Goal: Task Accomplishment & Management: Use online tool/utility

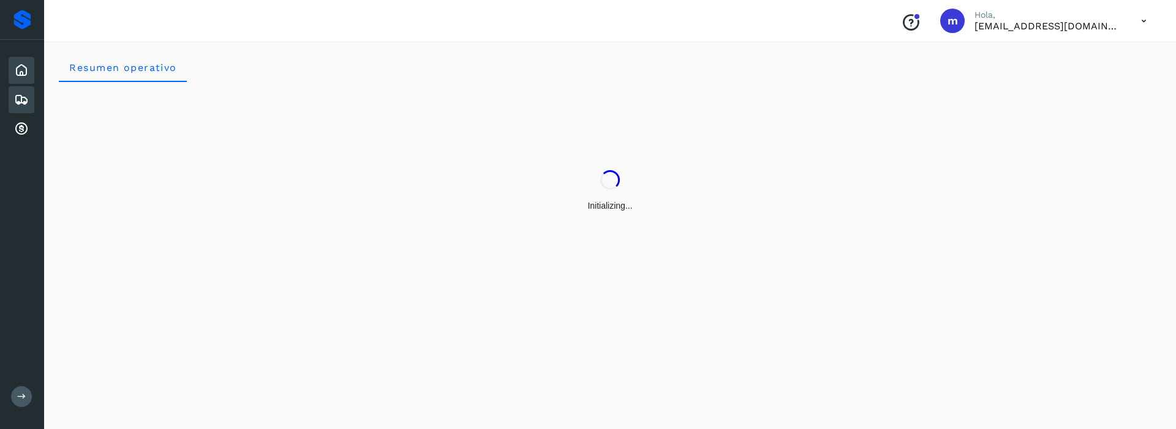
click at [20, 100] on icon at bounding box center [21, 99] width 15 height 15
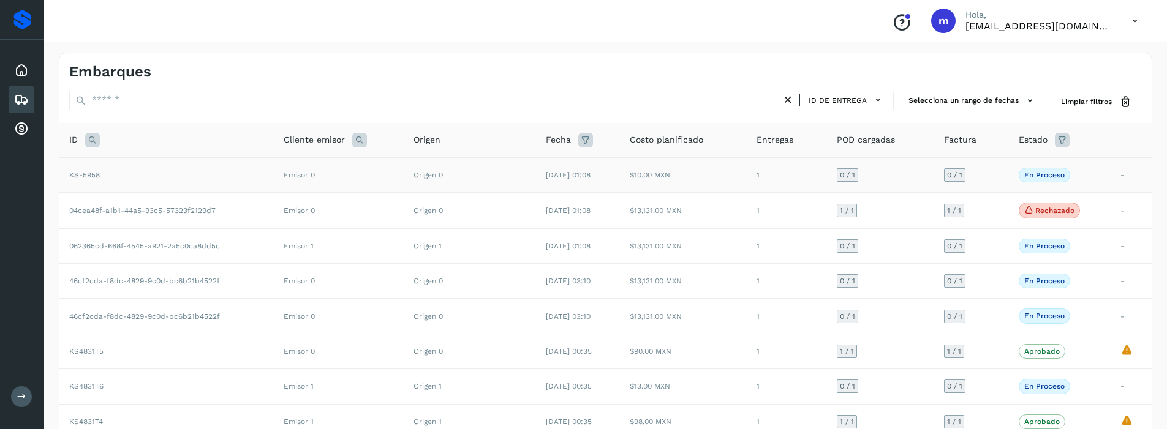
click at [138, 175] on td "KS-5958" at bounding box center [166, 174] width 214 height 35
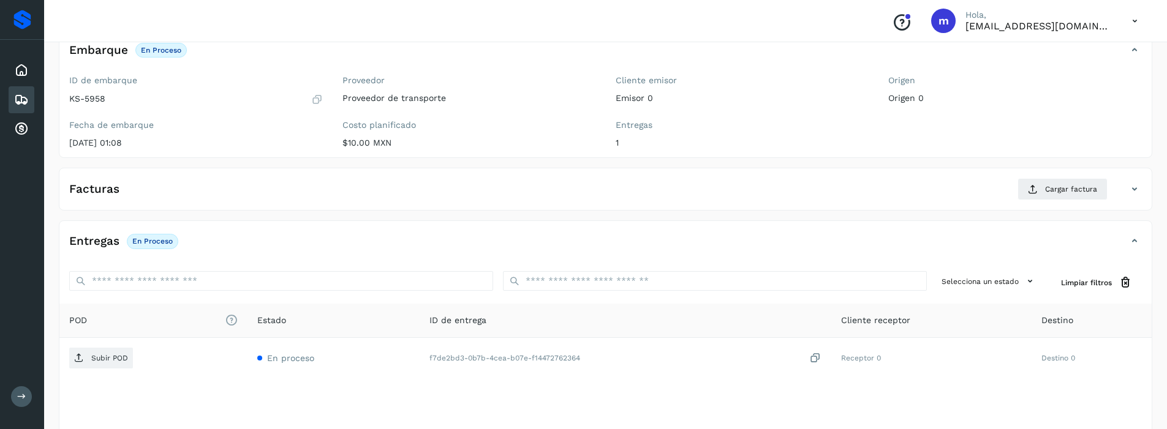
scroll to position [154, 0]
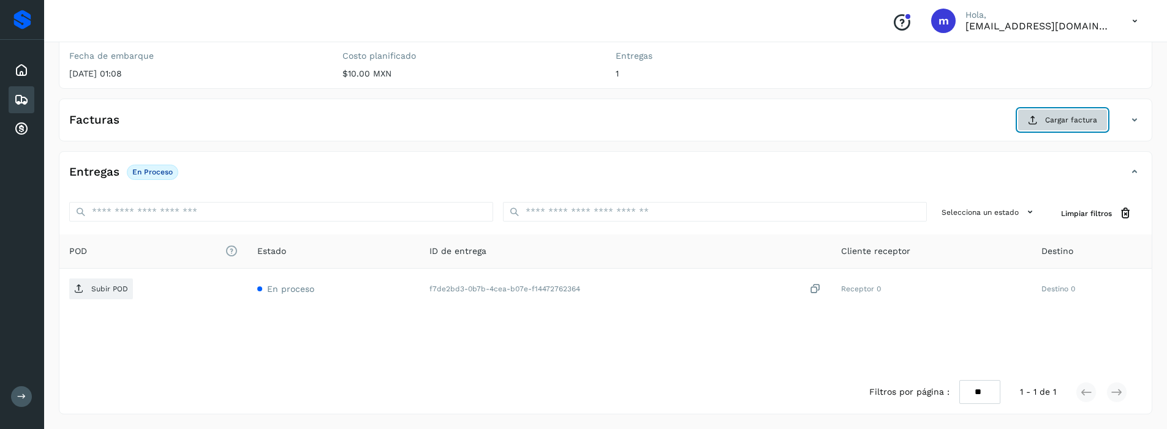
click at [1056, 119] on span "Cargar factura" at bounding box center [1071, 120] width 52 height 11
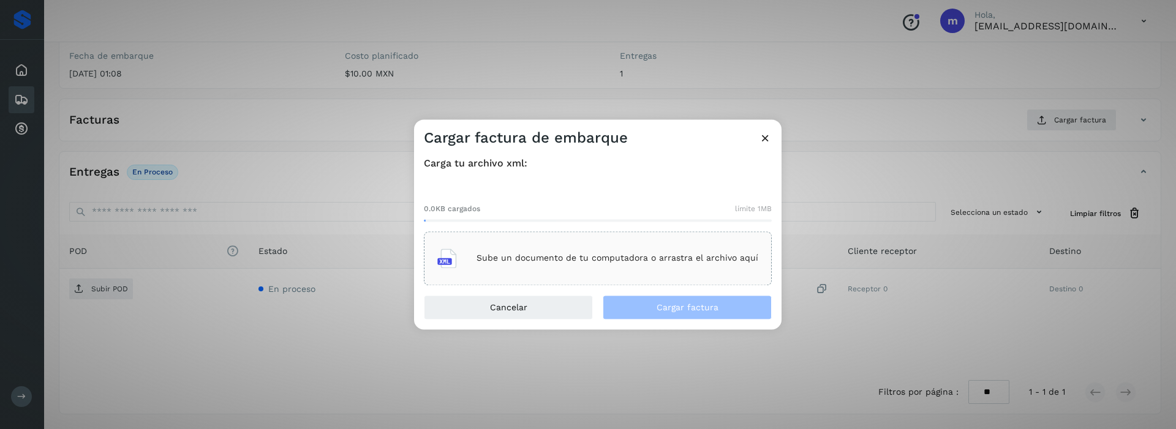
click at [498, 259] on p "Sube un documento de tu computadora o arrastra el archivo aquí" at bounding box center [617, 259] width 282 height 10
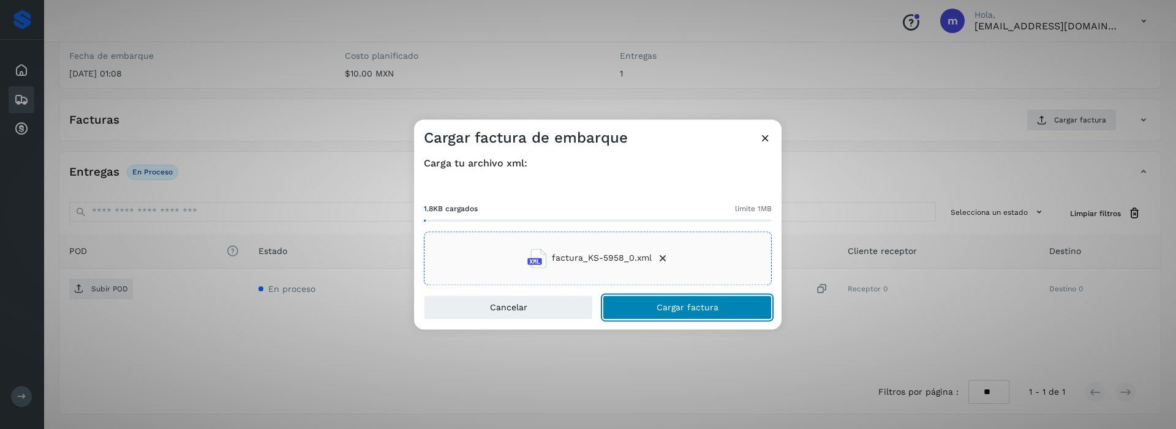
click at [658, 303] on span "Cargar factura" at bounding box center [688, 307] width 62 height 9
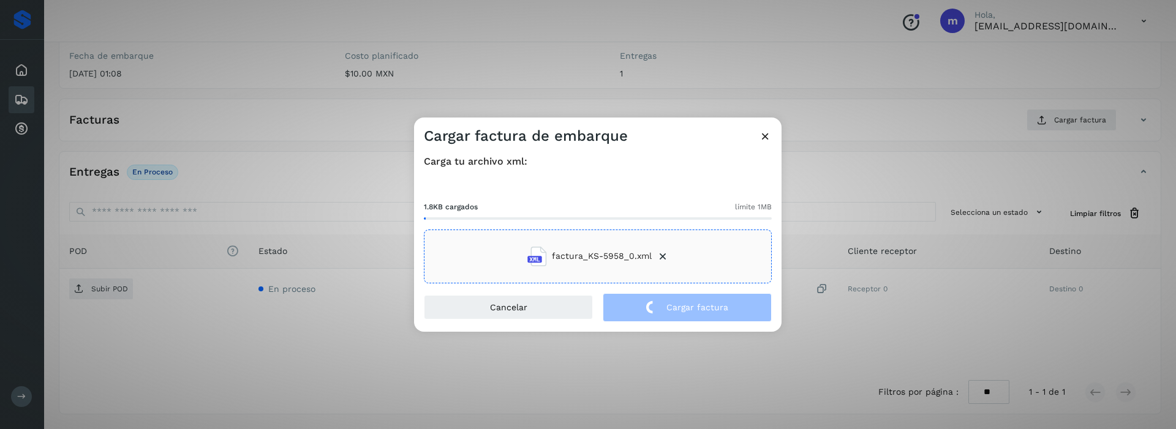
click at [118, 337] on div "Cargar factura de embarque Carga tu archivo xml: 1.8KB cargados límite 1MB fact…" at bounding box center [588, 214] width 1176 height 429
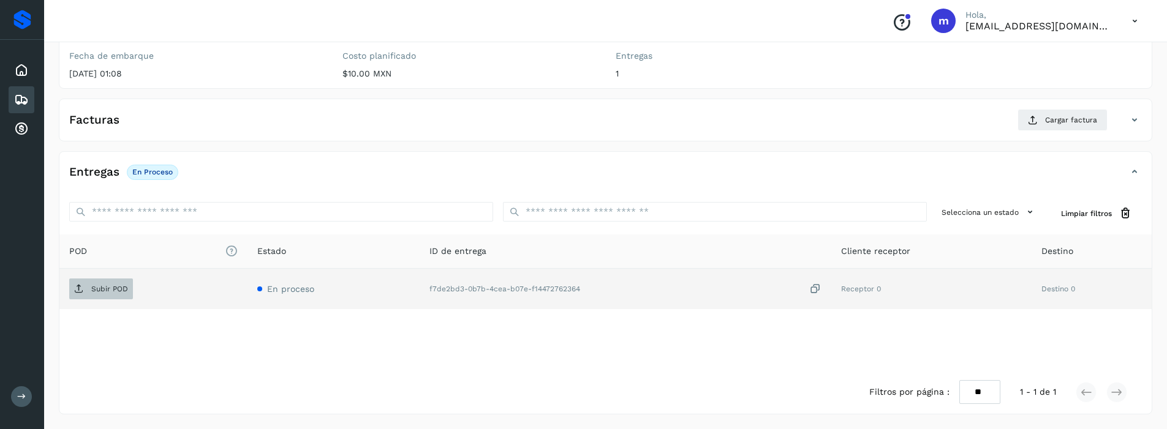
click at [109, 293] on p "Subir POD" at bounding box center [109, 289] width 37 height 9
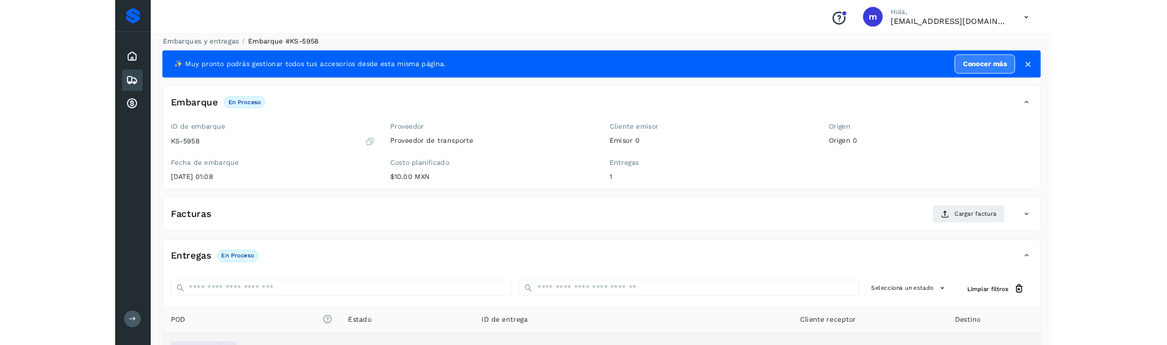
scroll to position [0, 0]
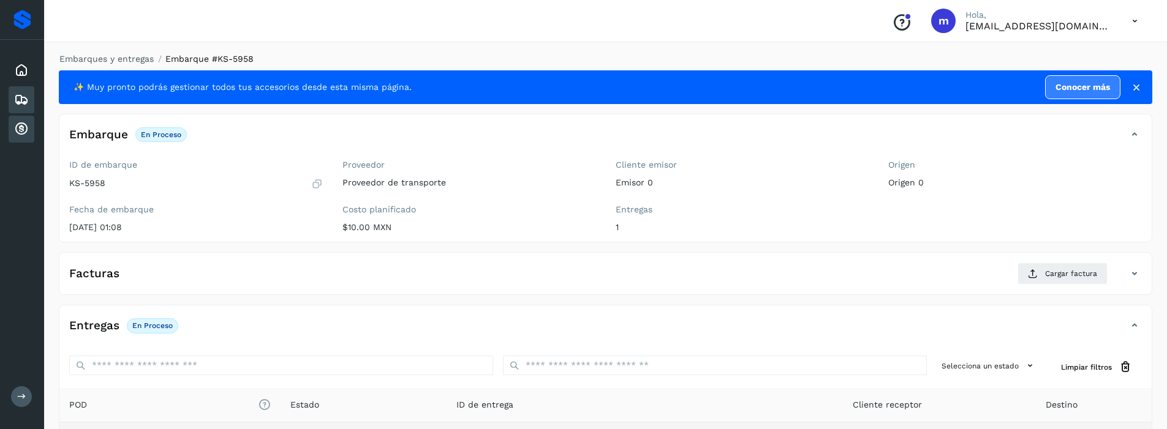
click at [26, 130] on icon at bounding box center [21, 129] width 15 height 15
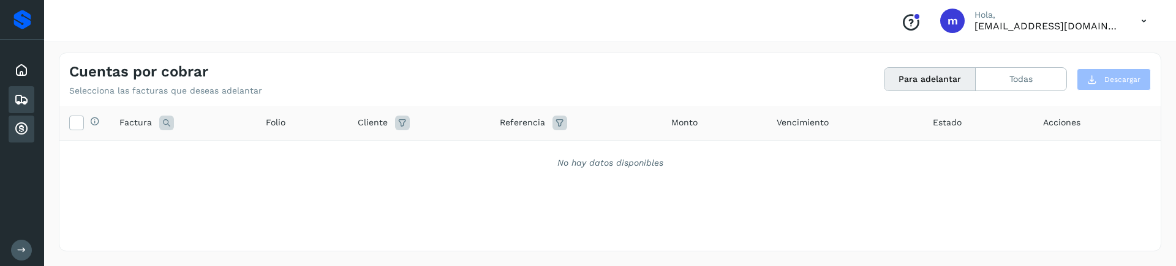
click at [23, 94] on icon at bounding box center [21, 99] width 15 height 15
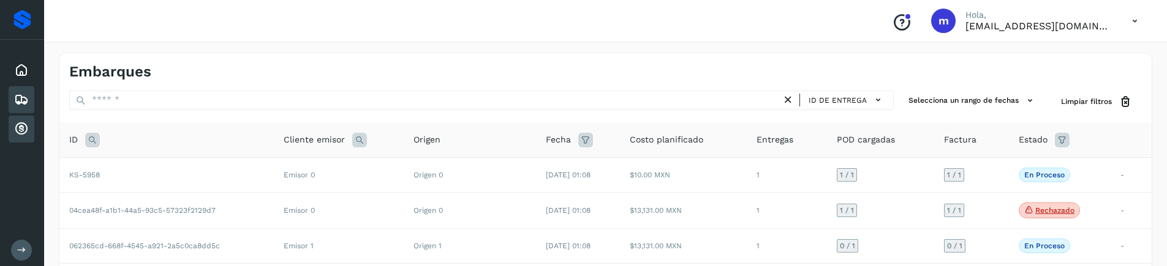
click at [29, 126] on div "Cuentas por cobrar" at bounding box center [22, 129] width 26 height 27
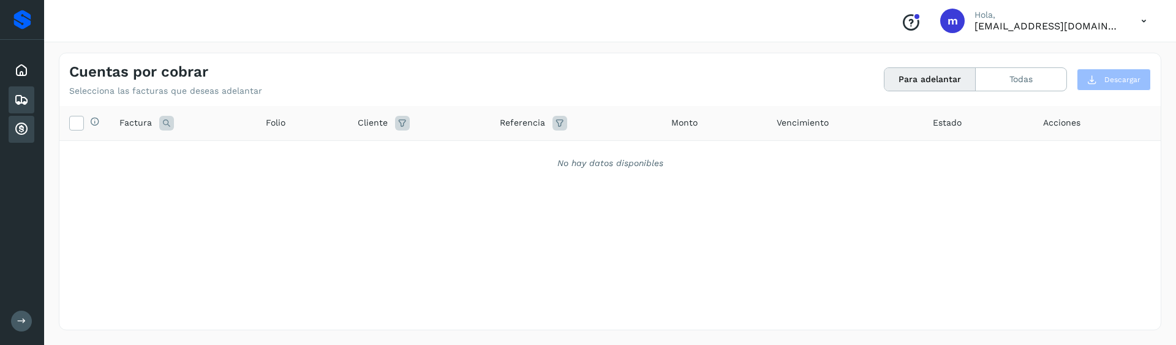
click at [22, 101] on icon at bounding box center [21, 99] width 15 height 15
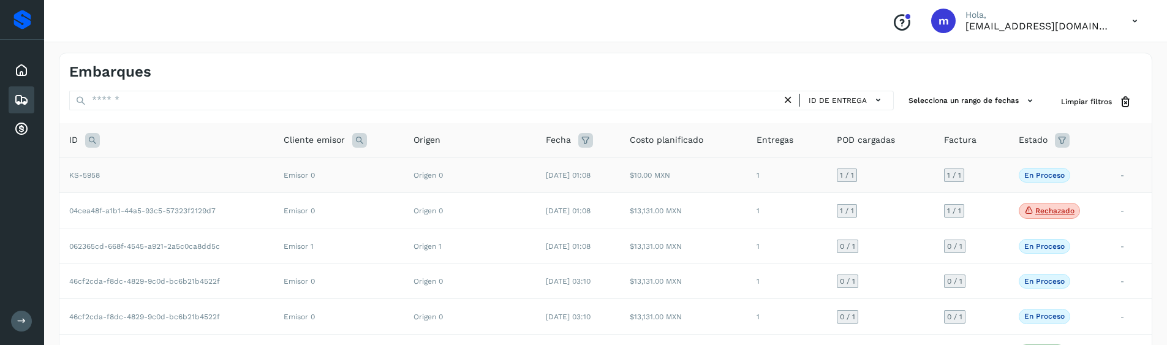
click at [159, 175] on td "KS-5958" at bounding box center [166, 174] width 214 height 35
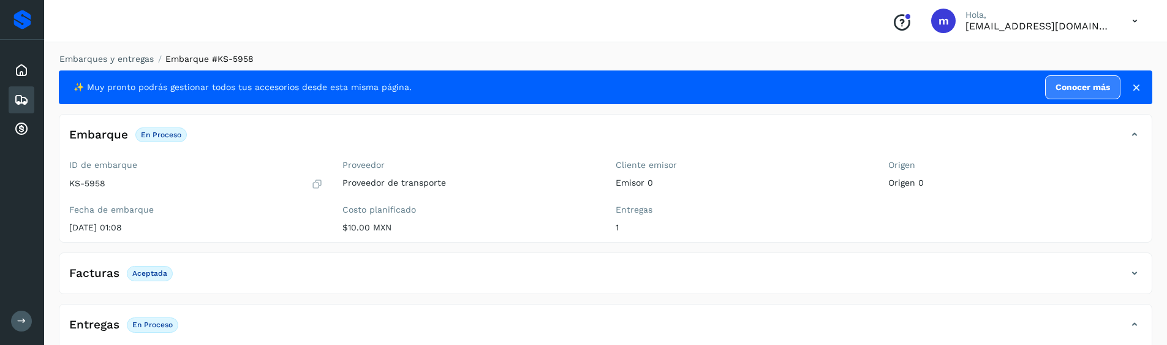
click at [1134, 14] on icon at bounding box center [1134, 21] width 25 height 25
drag, startPoint x: 1034, startPoint y: 61, endPoint x: 1042, endPoint y: 62, distance: 8.8
click at [1032, 62] on div "Cerrar sesión" at bounding box center [1074, 54] width 146 height 23
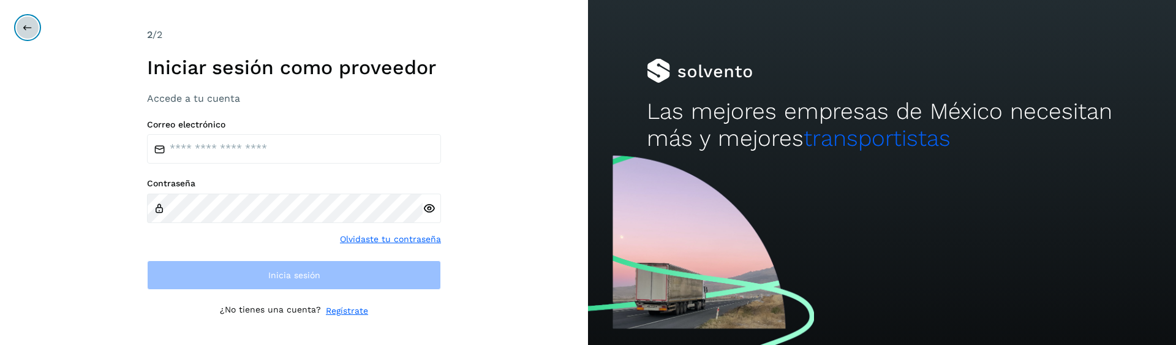
click at [24, 30] on icon at bounding box center [28, 28] width 10 height 10
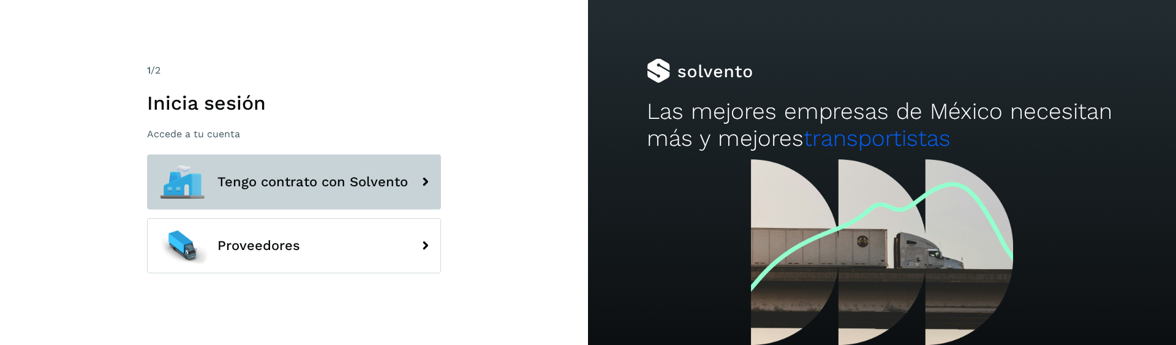
click at [233, 162] on button "Tengo contrato con Solvento" at bounding box center [294, 181] width 294 height 55
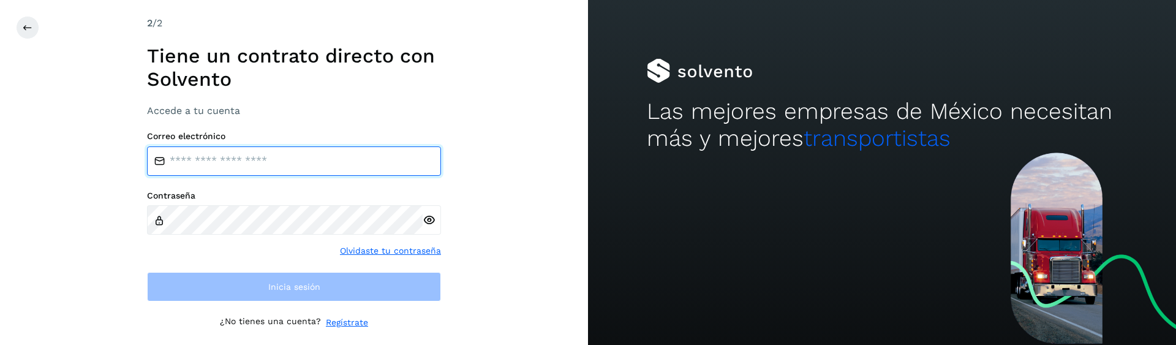
click at [243, 157] on input "email" at bounding box center [294, 160] width 294 height 29
type input "**********"
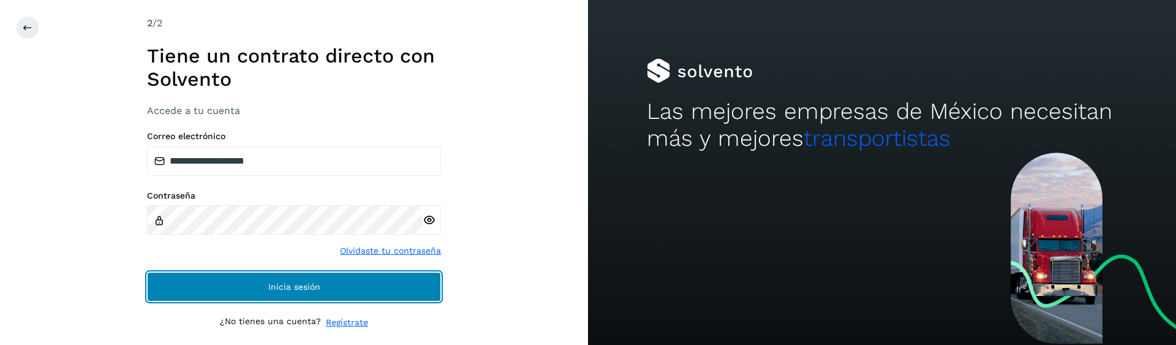
click at [315, 284] on span "Inicia sesión" at bounding box center [294, 286] width 52 height 9
